Goal: Task Accomplishment & Management: Use online tool/utility

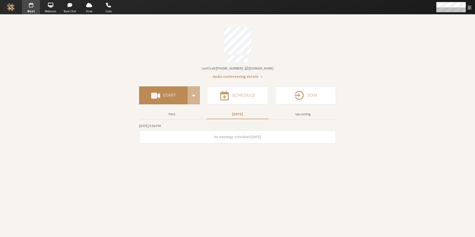
click at [159, 96] on span at bounding box center [155, 95] width 9 height 9
